Goal: Check status: Check status

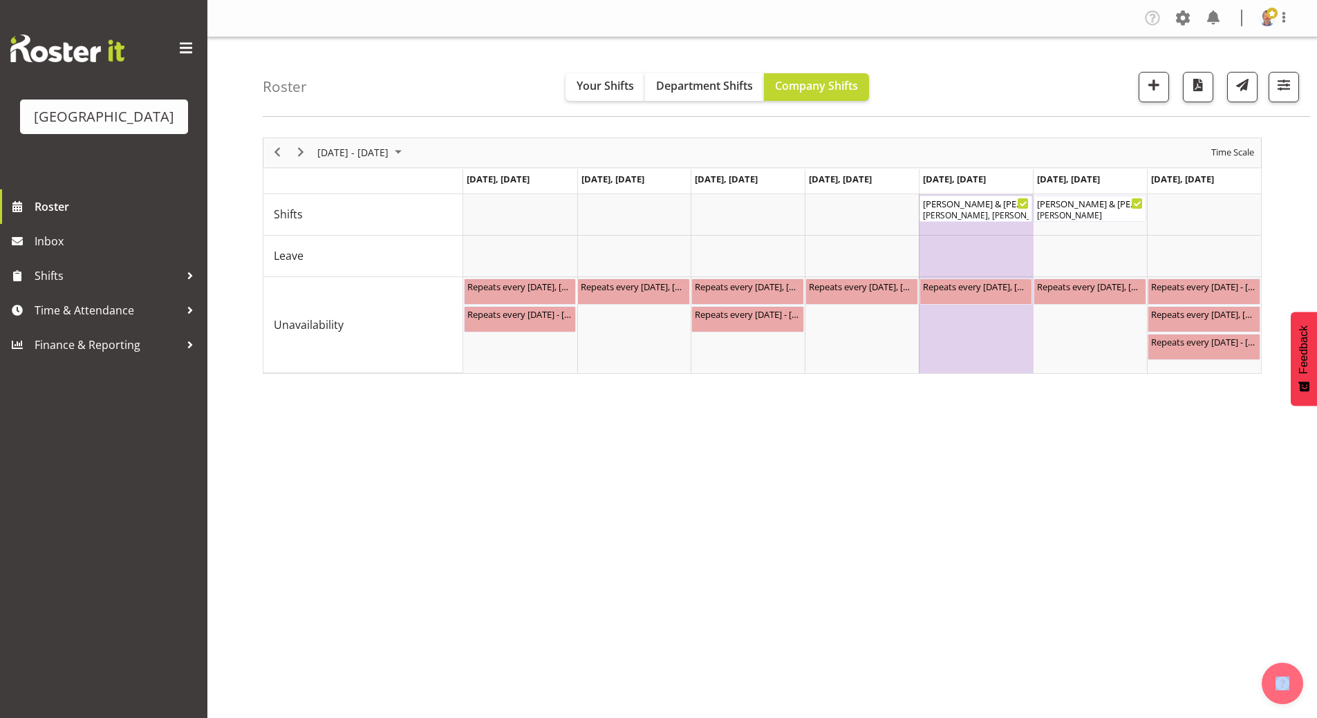
click at [266, 150] on div "previous period" at bounding box center [278, 152] width 24 height 29
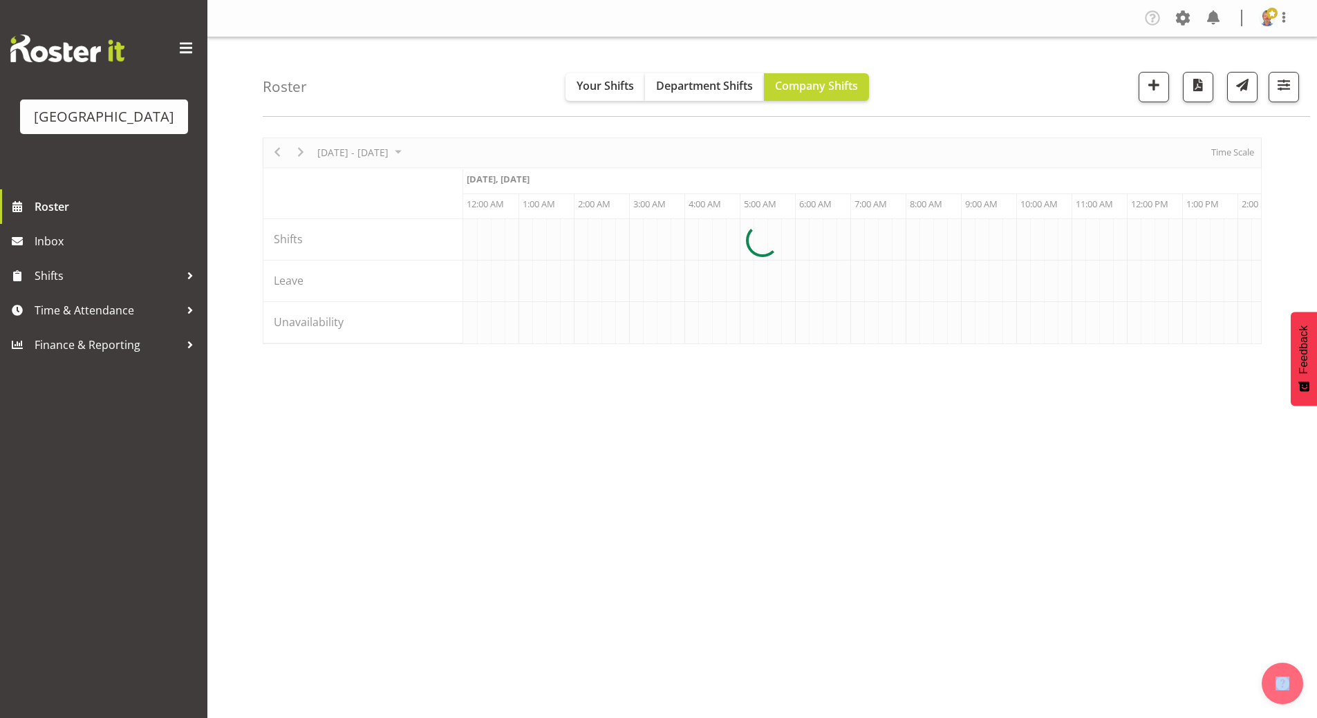
click at [281, 148] on div at bounding box center [762, 241] width 999 height 207
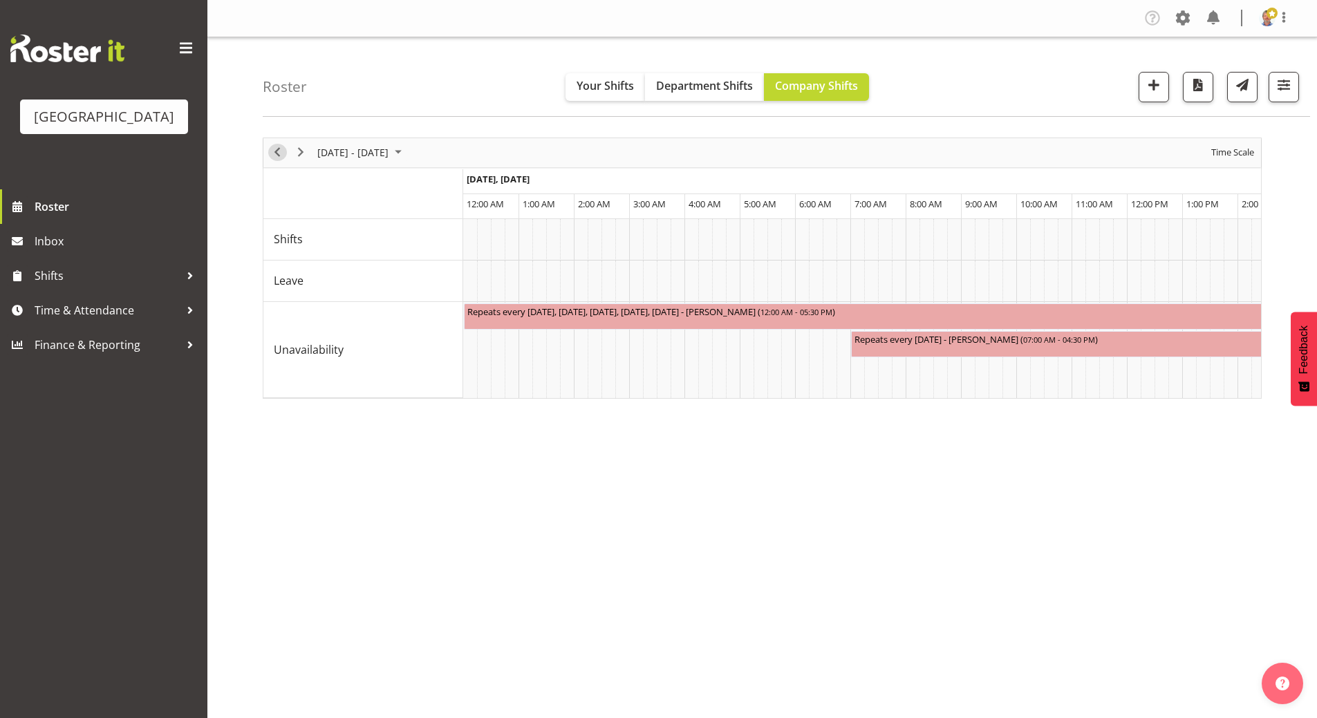
click at [275, 153] on span "Previous" at bounding box center [277, 152] width 17 height 17
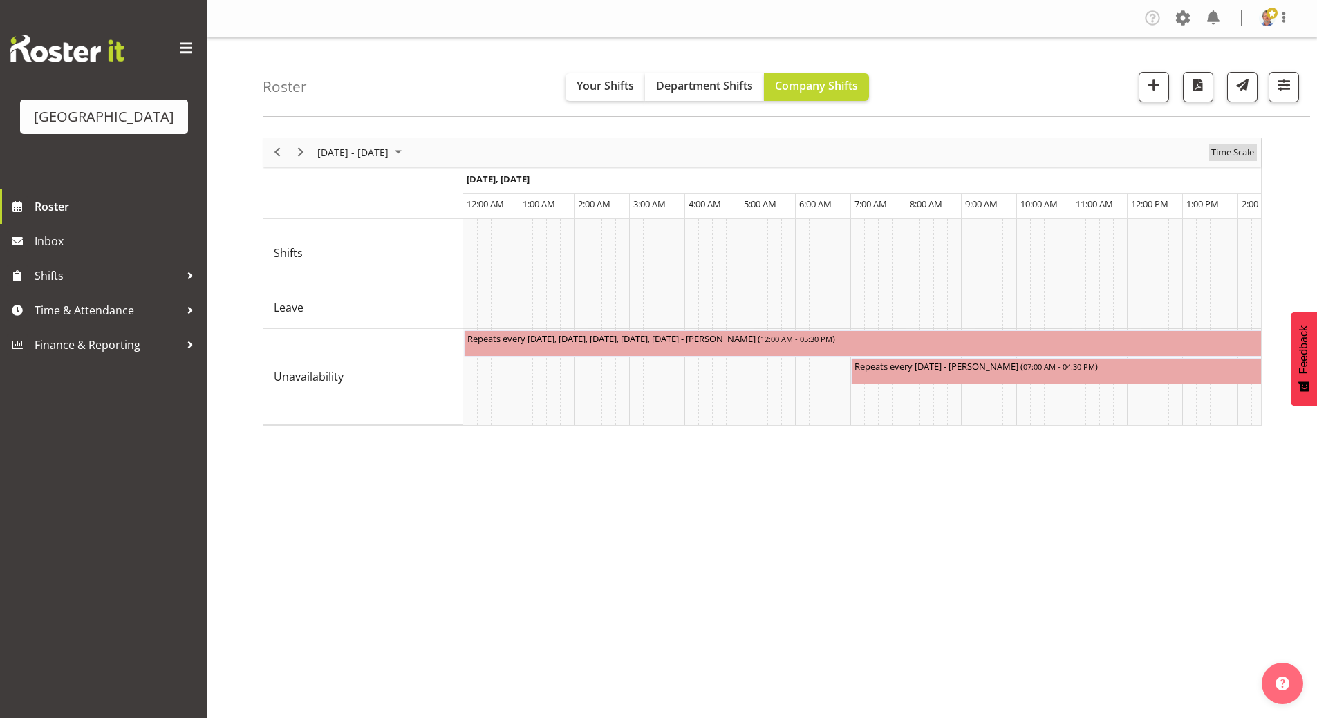
click at [1233, 148] on span "Time Scale" at bounding box center [1233, 152] width 46 height 17
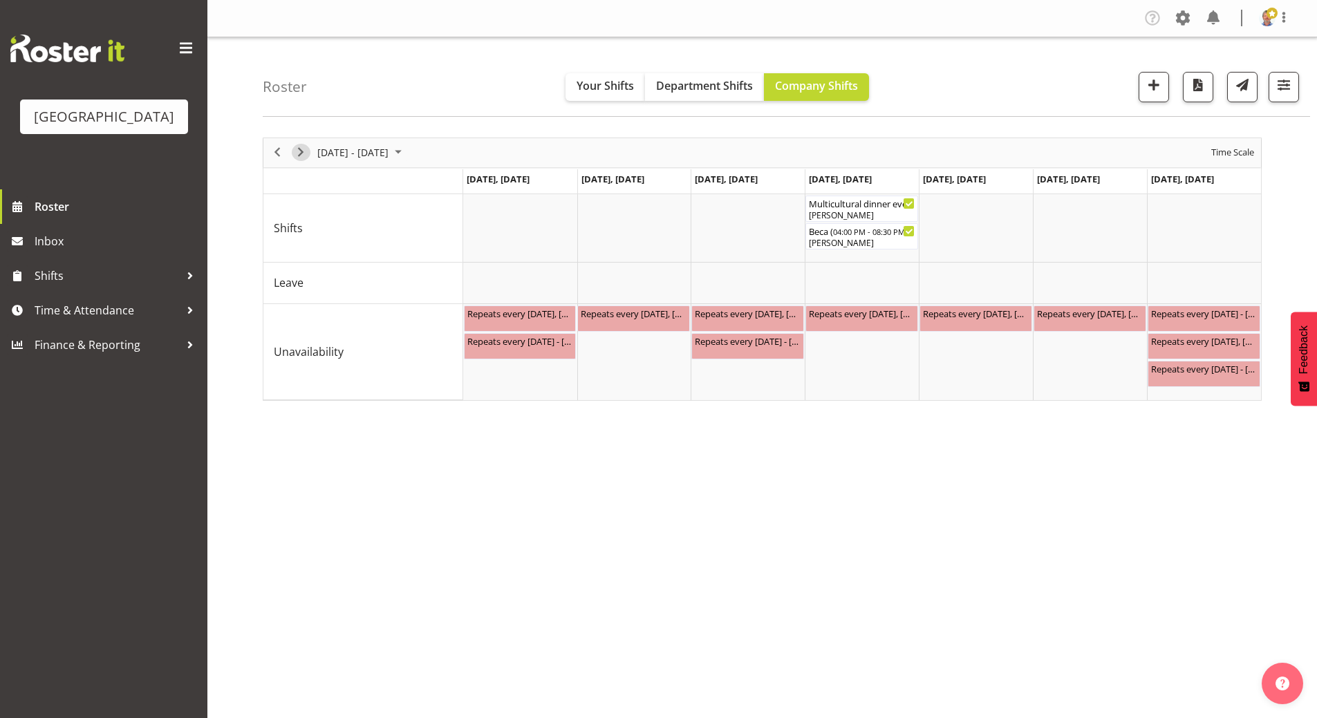
drag, startPoint x: 292, startPoint y: 147, endPoint x: 546, endPoint y: 171, distance: 254.8
click at [292, 147] on span "Next" at bounding box center [300, 152] width 17 height 17
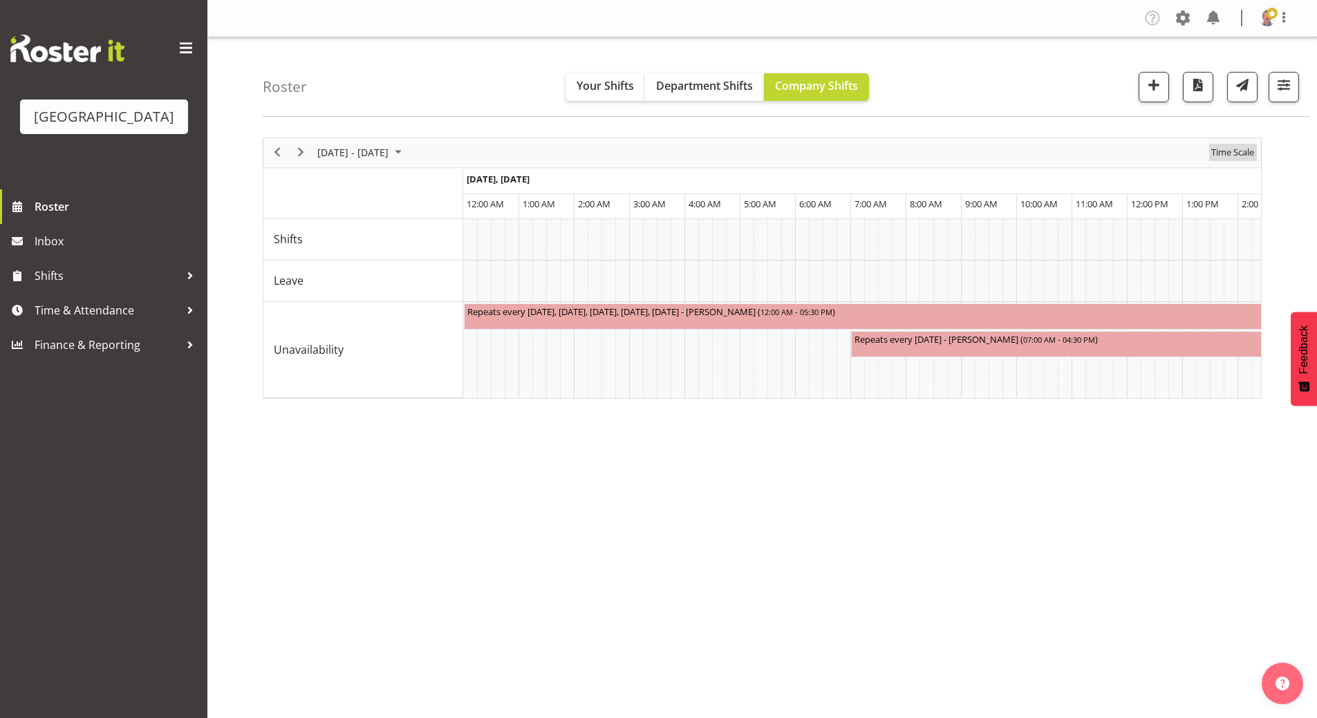
click at [1231, 151] on span "Time Scale" at bounding box center [1233, 152] width 46 height 17
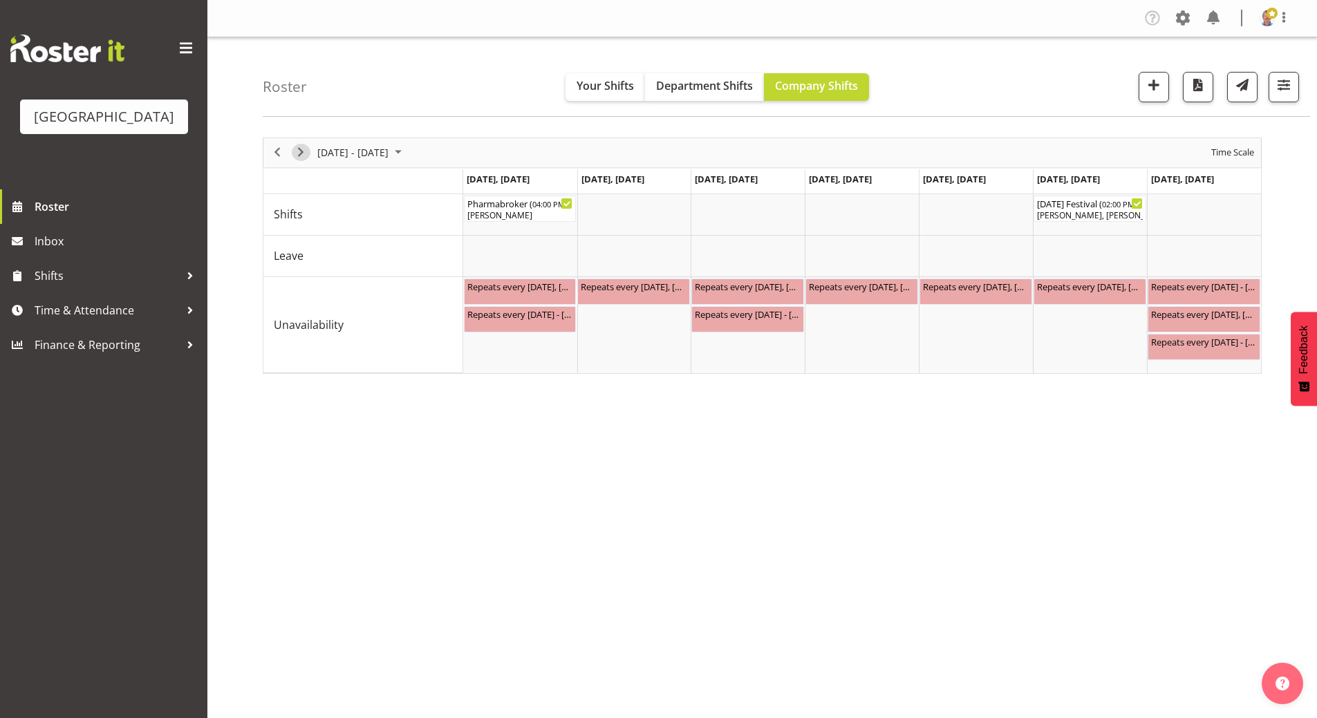
click at [302, 151] on span "Next" at bounding box center [300, 152] width 17 height 17
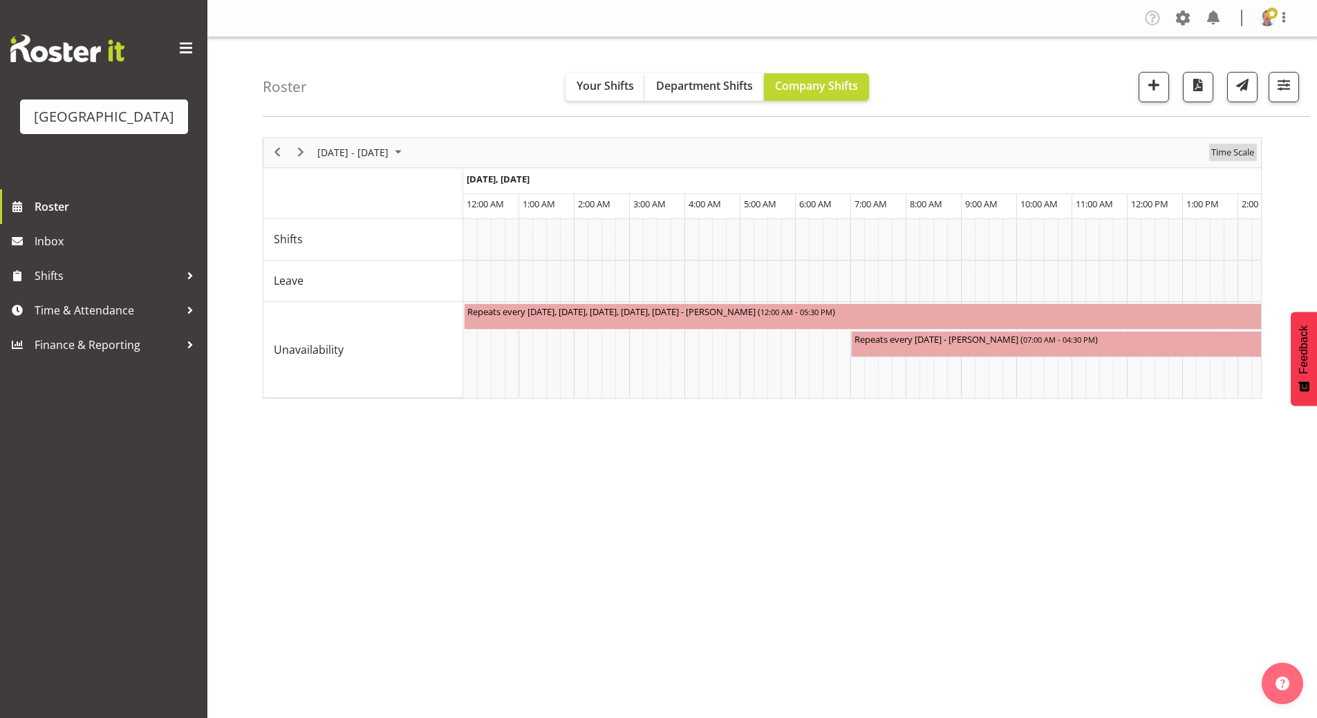
click at [1247, 152] on span "Time Scale" at bounding box center [1233, 152] width 46 height 17
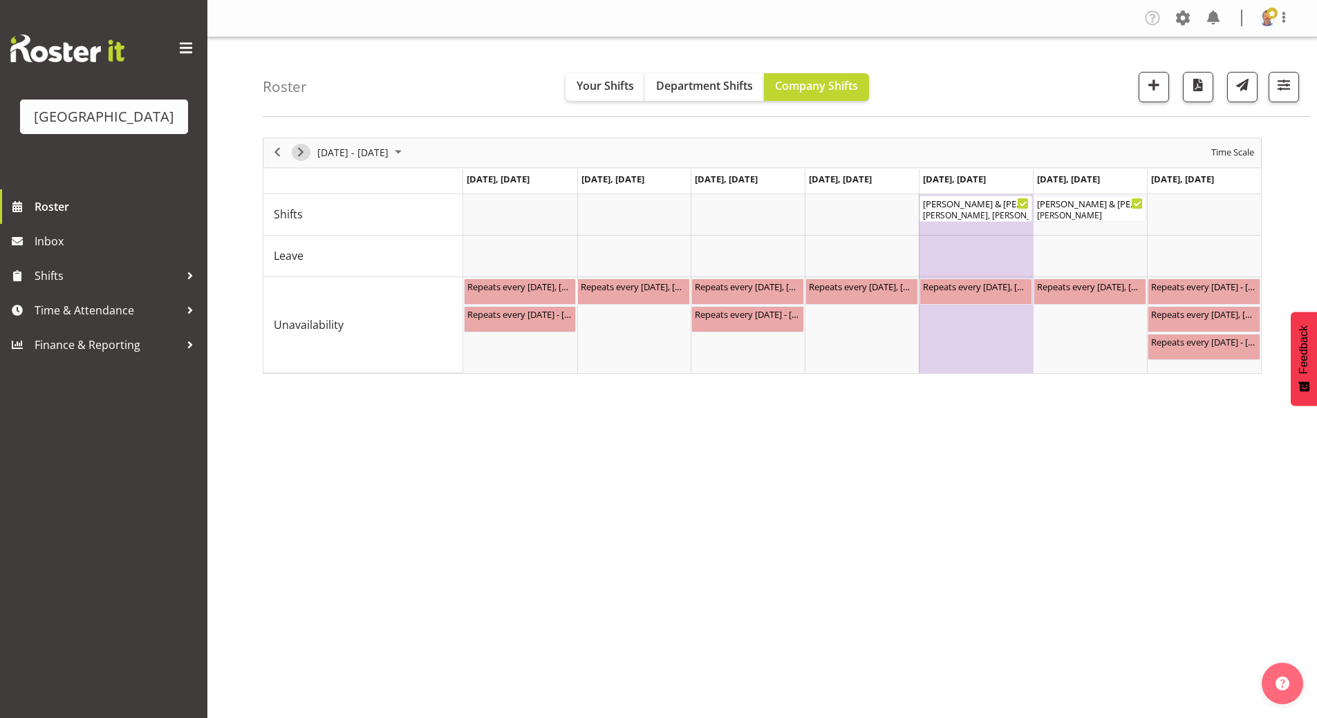
drag, startPoint x: 301, startPoint y: 151, endPoint x: 531, endPoint y: 176, distance: 231.5
click at [301, 151] on span "Next" at bounding box center [300, 152] width 17 height 17
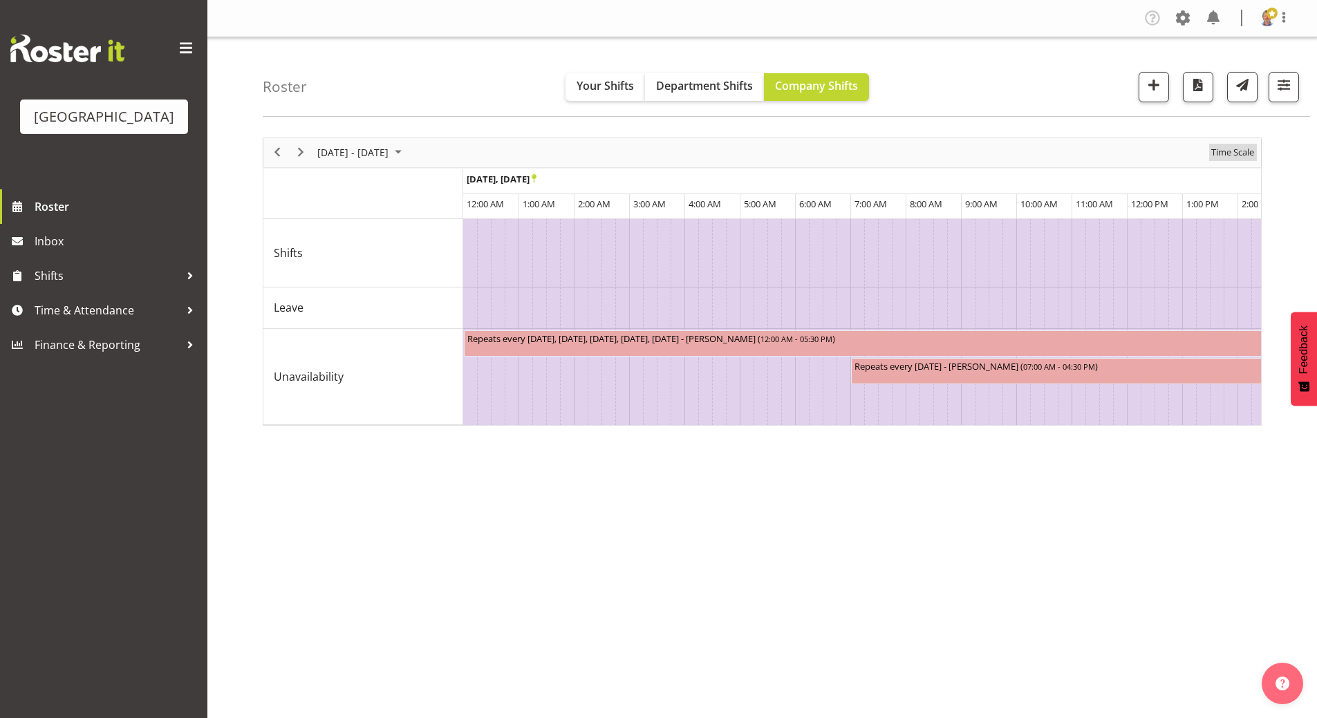
click at [1236, 153] on span "Time Scale" at bounding box center [1233, 152] width 46 height 17
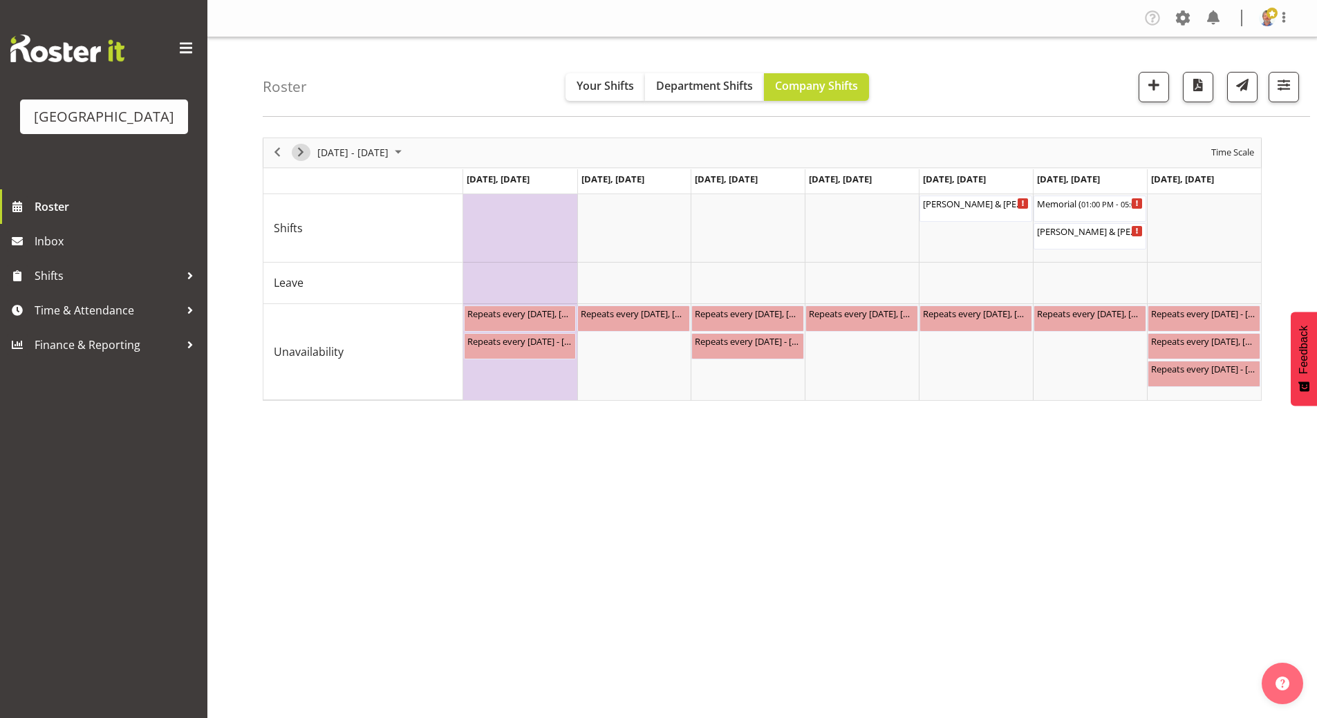
click at [301, 151] on span "Next" at bounding box center [300, 152] width 17 height 17
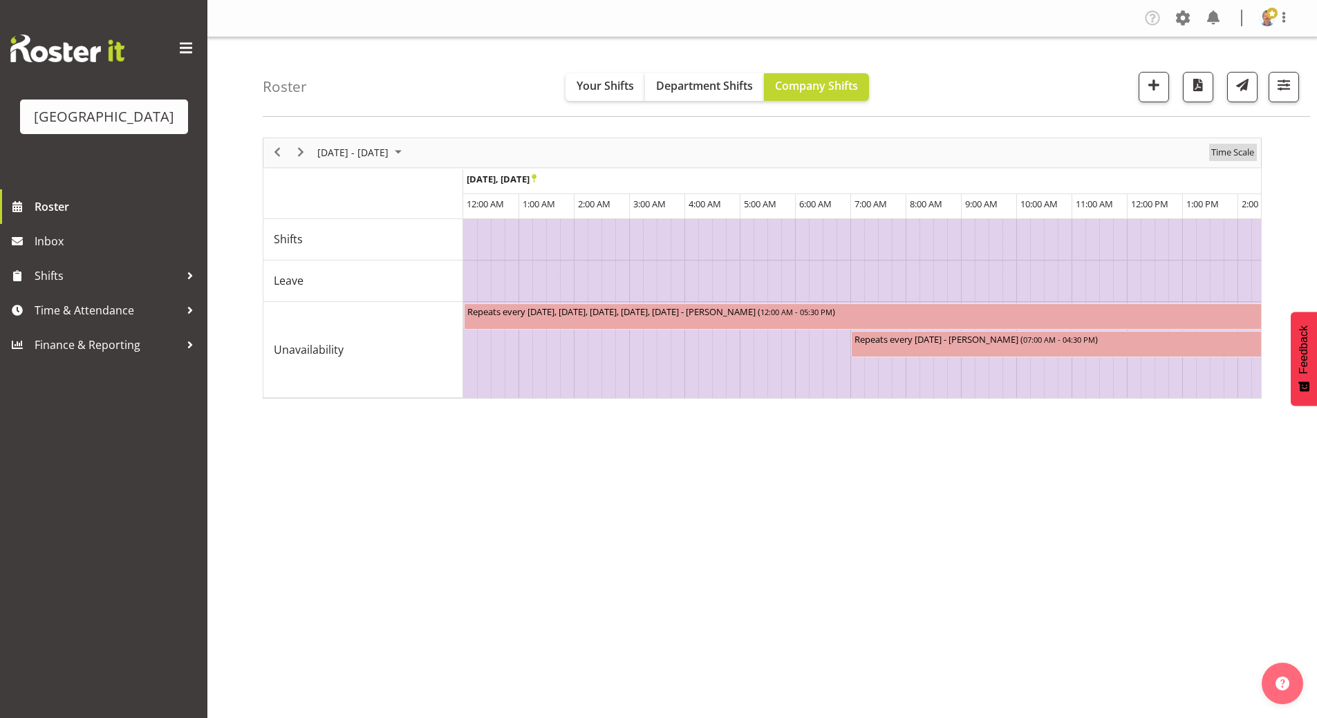
click at [1228, 150] on span "Time Scale" at bounding box center [1233, 152] width 46 height 17
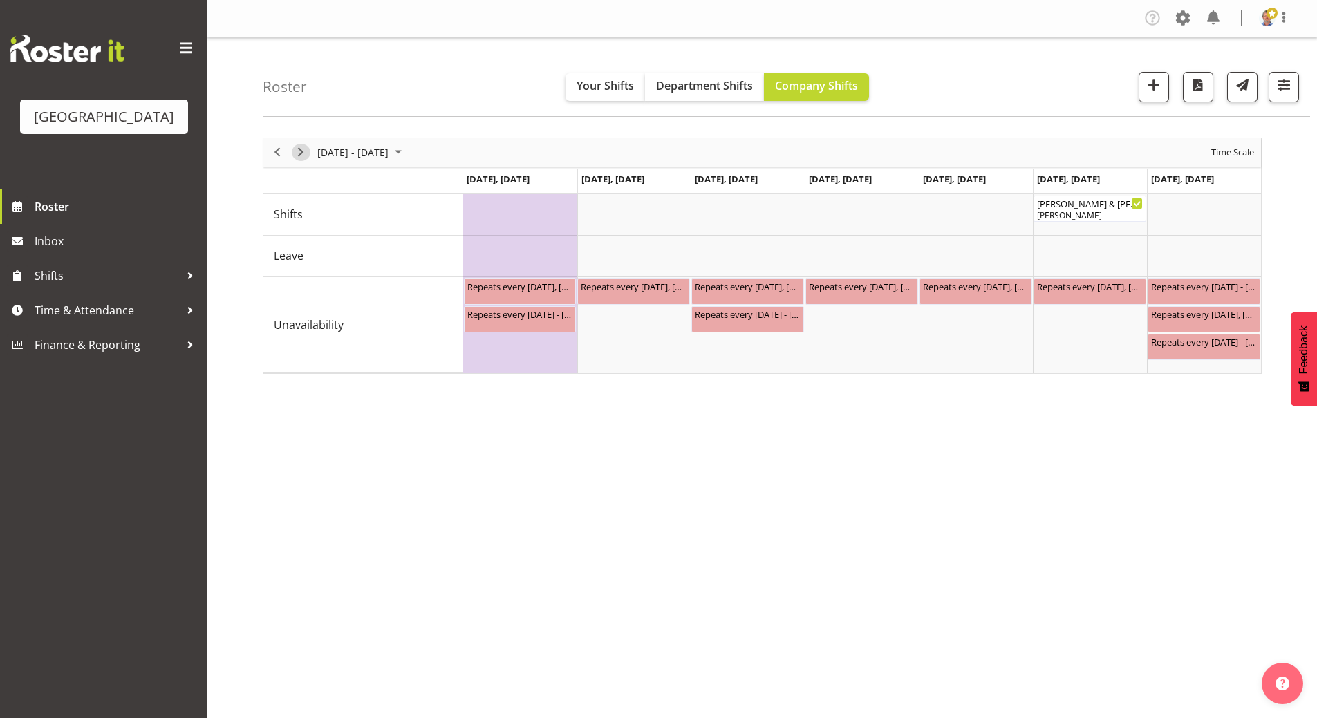
click at [296, 152] on span "Next" at bounding box center [300, 152] width 17 height 17
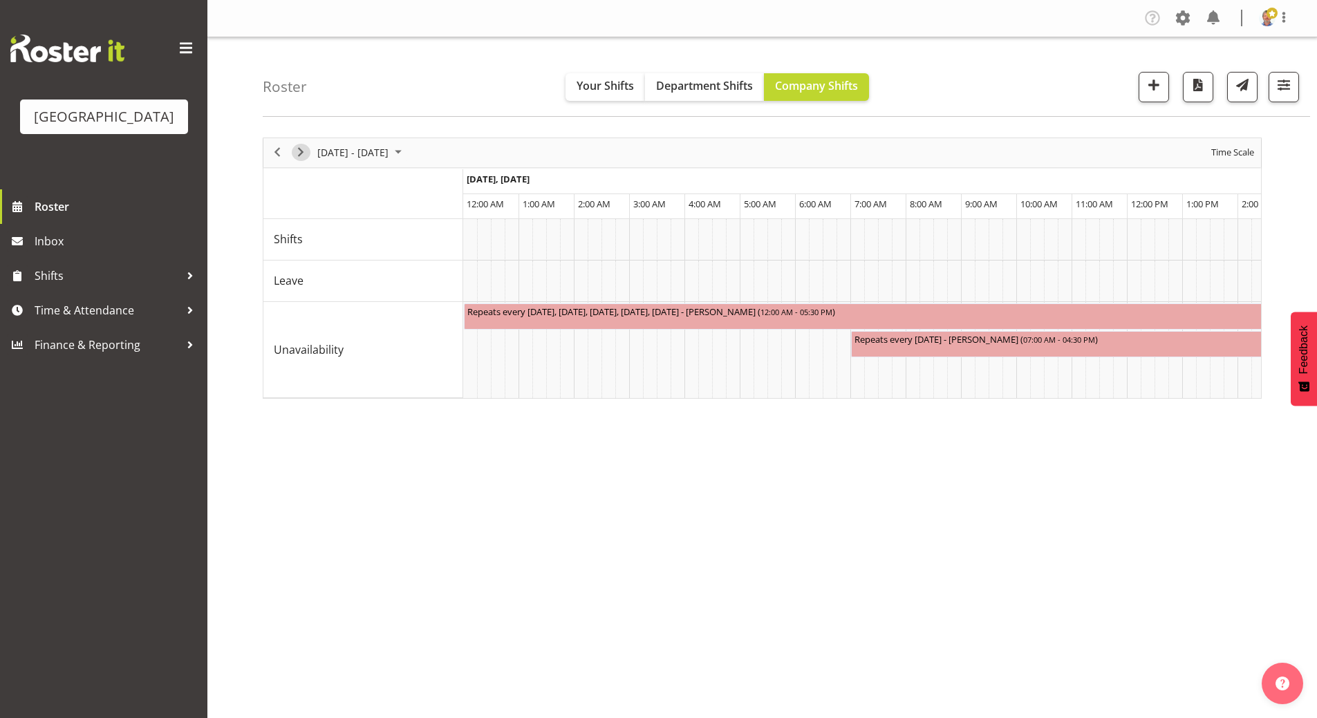
click at [301, 152] on span "Next" at bounding box center [300, 152] width 17 height 17
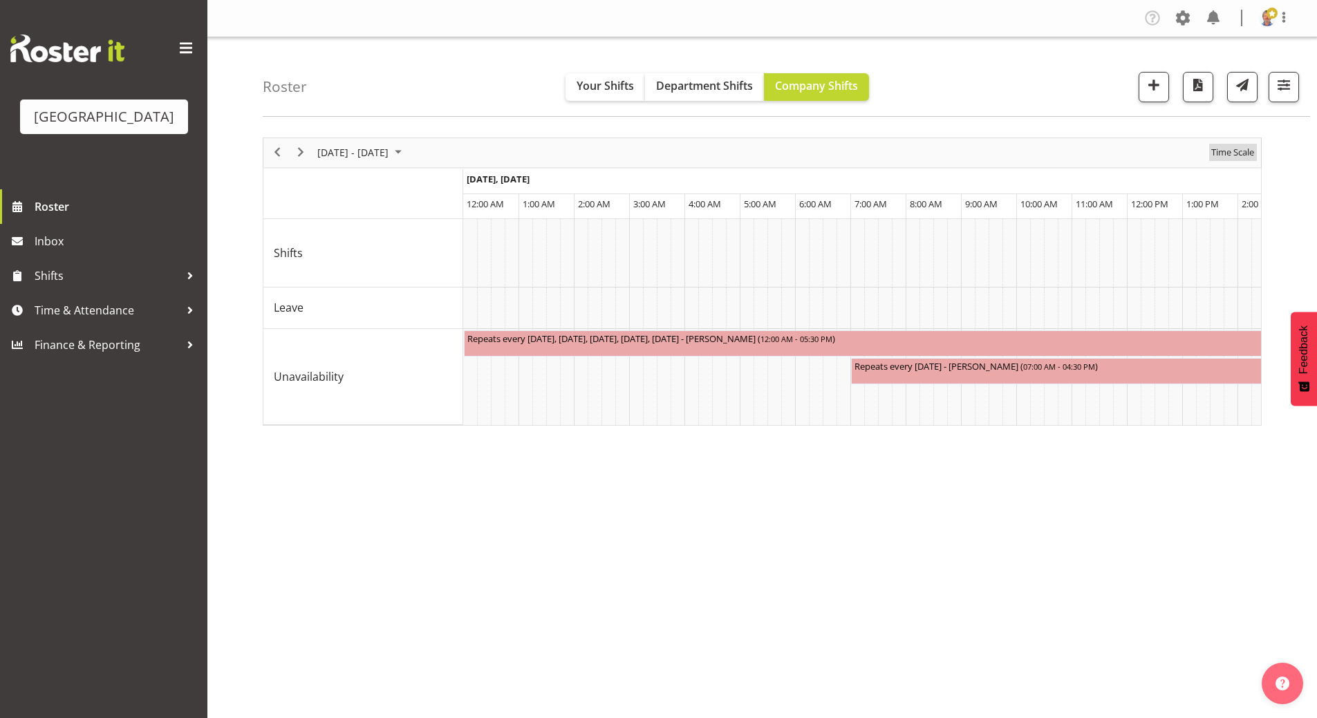
click at [1238, 153] on span "Time Scale" at bounding box center [1233, 152] width 46 height 17
